Goal: Check status: Check status

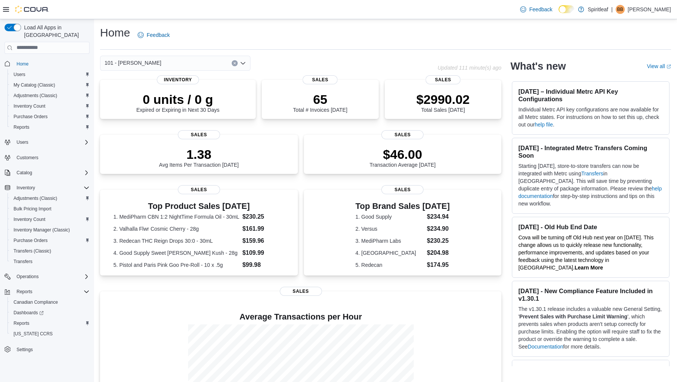
scroll to position [68, 0]
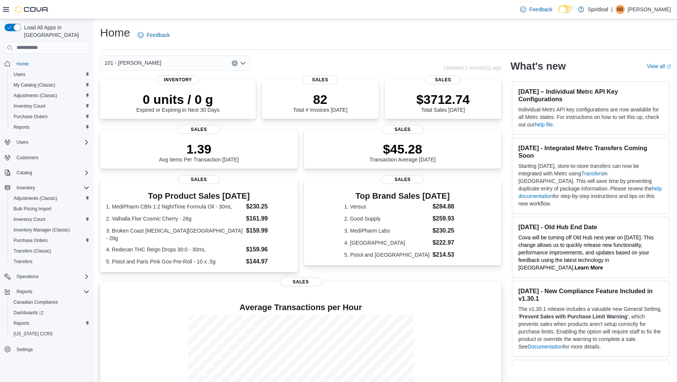
scroll to position [68, 0]
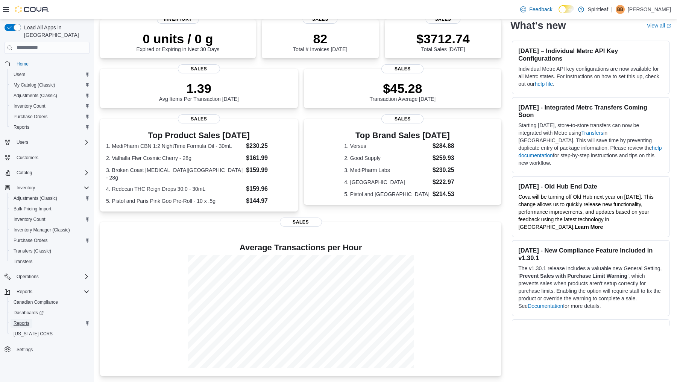
click at [24, 320] on span "Reports" at bounding box center [22, 323] width 16 height 6
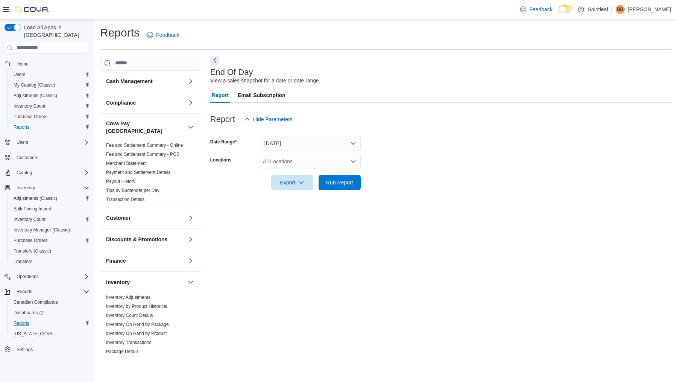
click at [278, 163] on div "All Locations" at bounding box center [310, 161] width 101 height 15
type input "***"
click at [306, 174] on span "101 - [PERSON_NAME]" at bounding box center [315, 174] width 57 height 8
click at [380, 203] on div "End Of Day View a sales snapshot for a date or date range. Report Email Subscri…" at bounding box center [440, 206] width 461 height 301
click at [350, 185] on span "Run Report" at bounding box center [339, 182] width 27 height 8
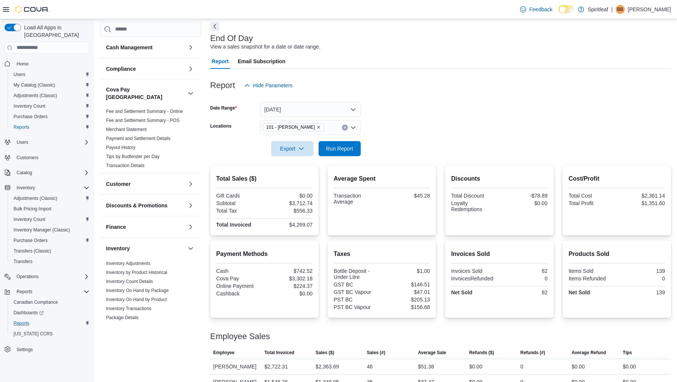
scroll to position [47, 0]
